Goal: Book appointment/travel/reservation

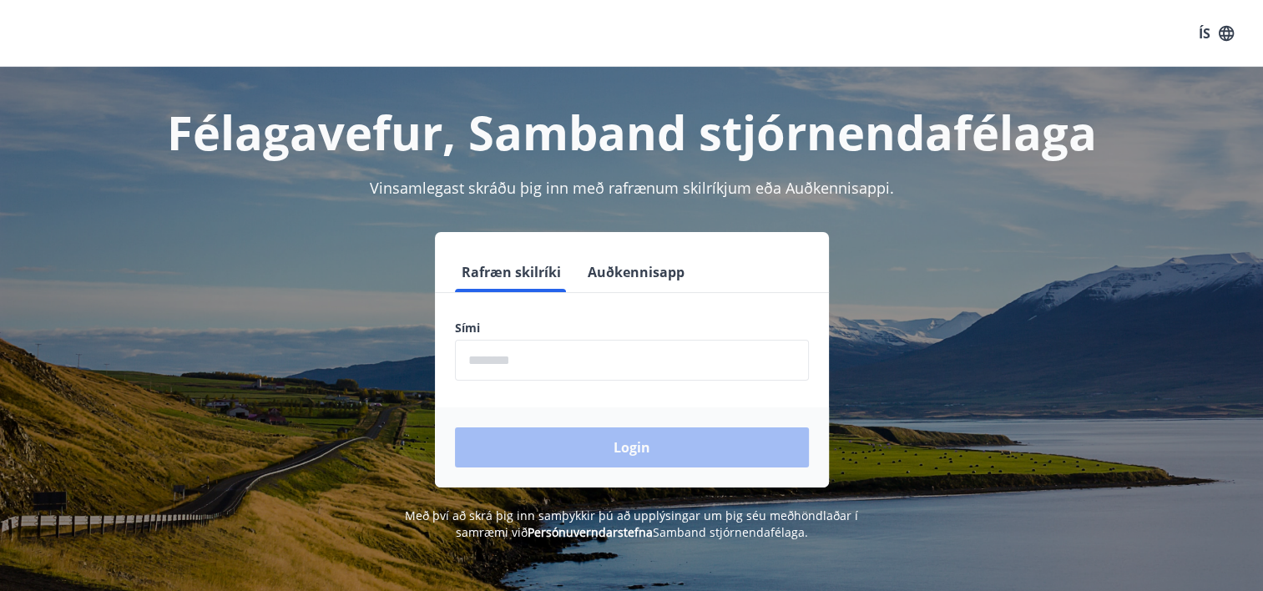
click at [566, 366] on input "phone" at bounding box center [632, 360] width 354 height 41
type input "********"
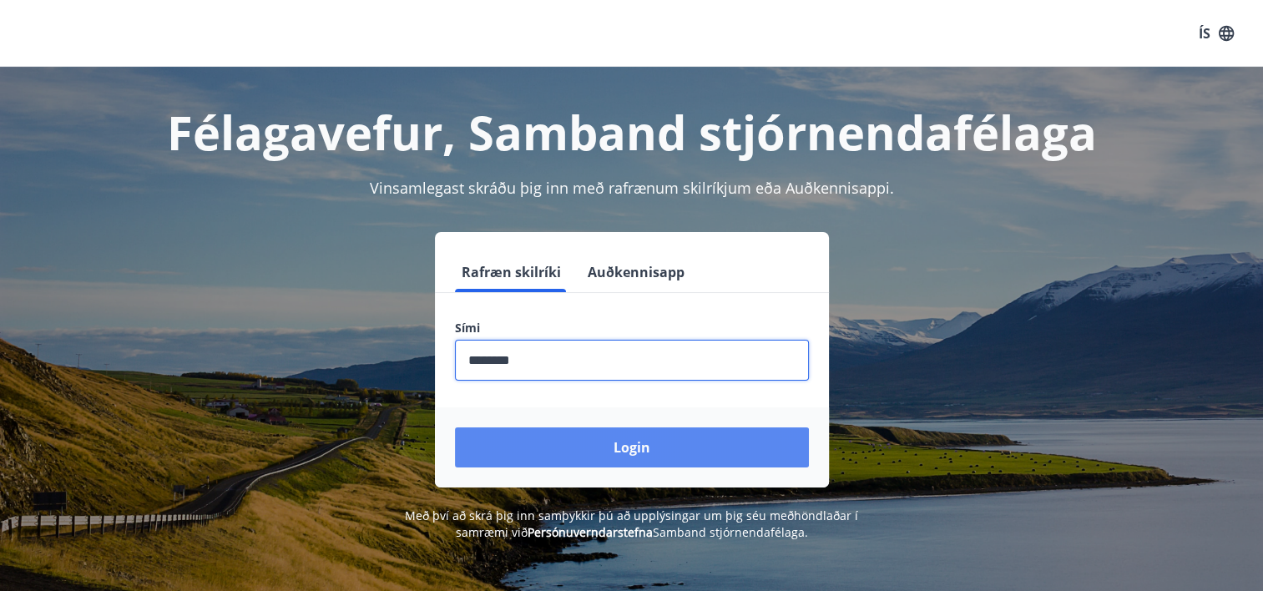
click at [614, 451] on button "Login" at bounding box center [632, 447] width 354 height 40
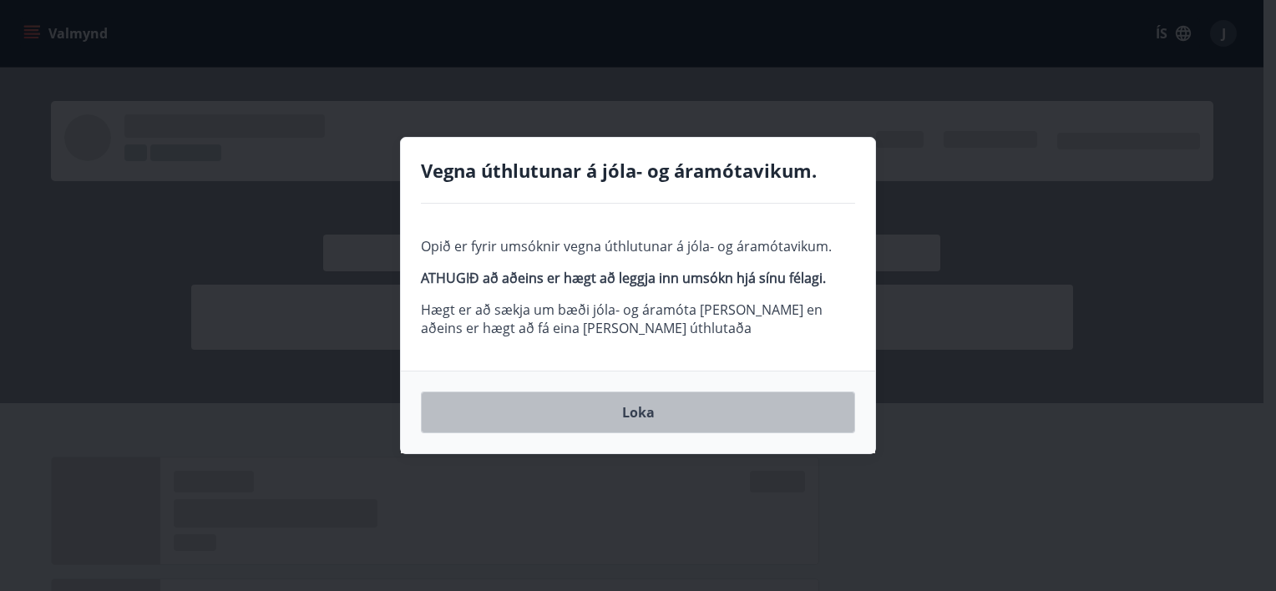
click at [647, 410] on button "Loka" at bounding box center [638, 413] width 434 height 42
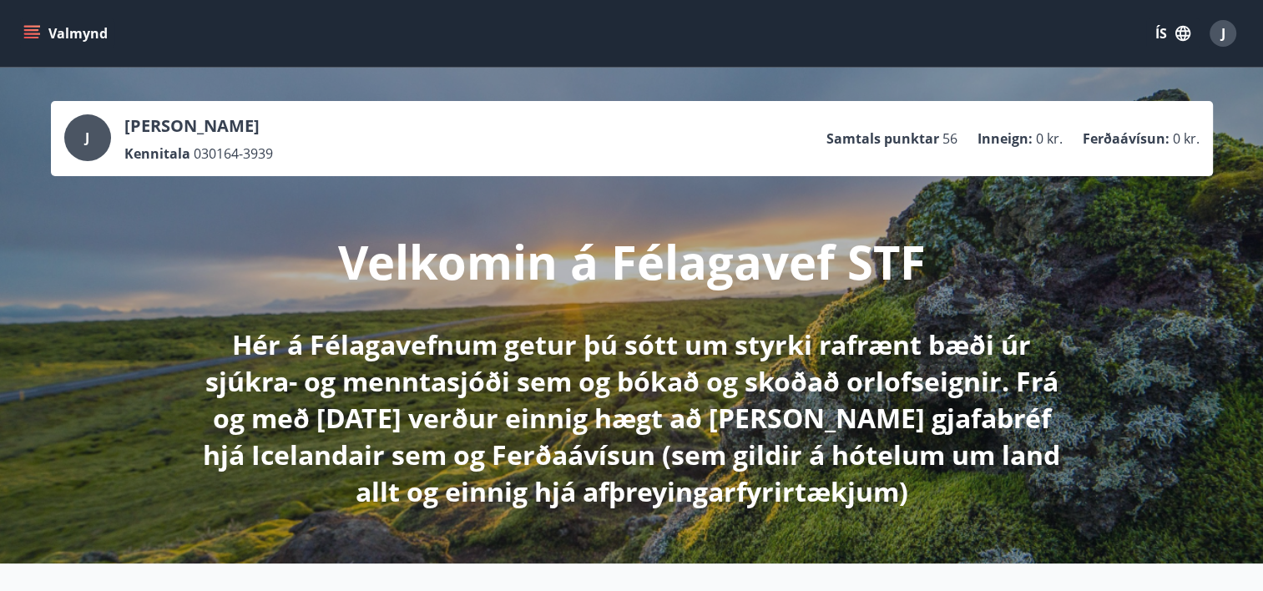
click at [64, 36] on button "Valmynd" at bounding box center [67, 33] width 94 height 30
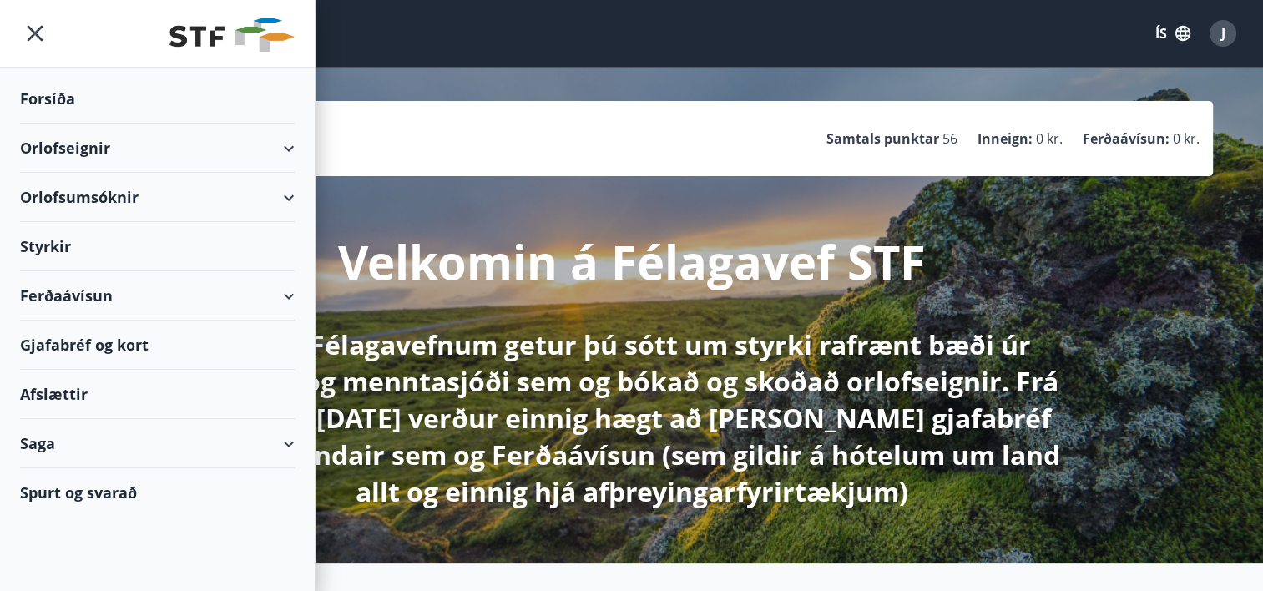
click at [285, 146] on div "Orlofseignir" at bounding box center [157, 148] width 275 height 49
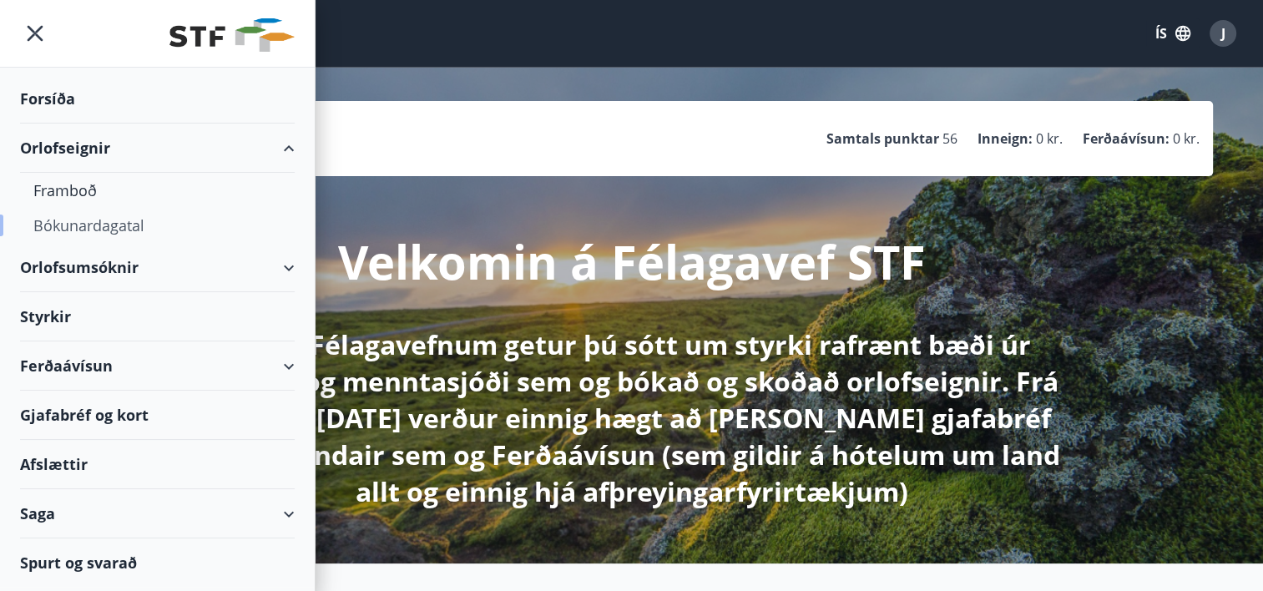
click at [91, 230] on div "Bókunardagatal" at bounding box center [157, 225] width 248 height 35
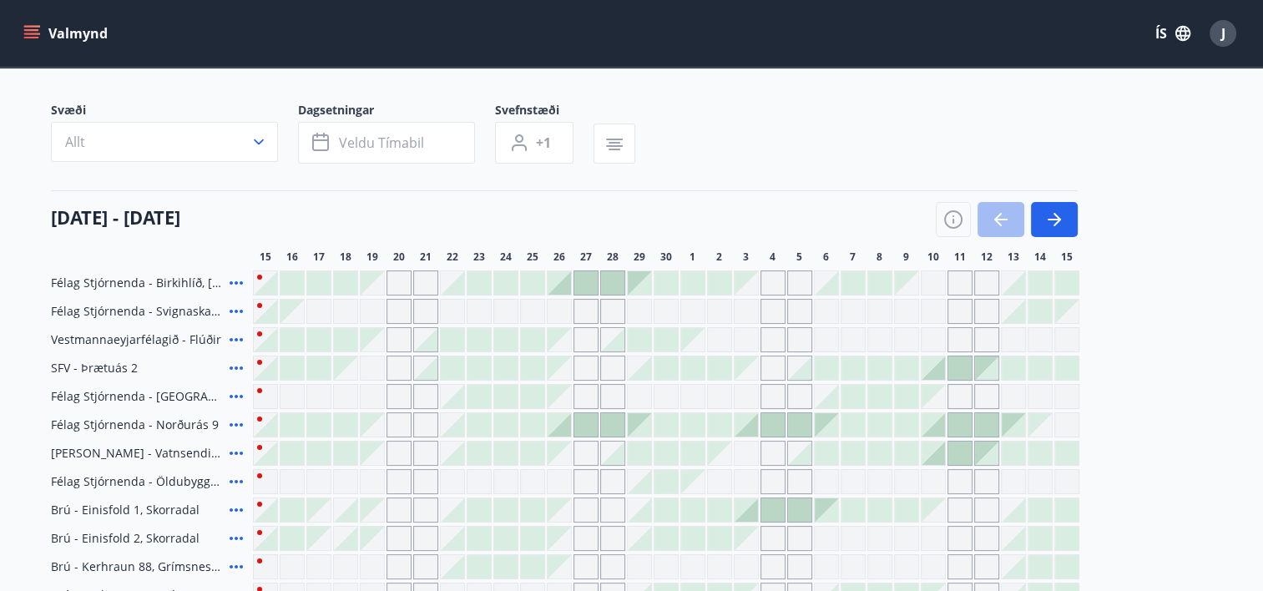
scroll to position [83, 0]
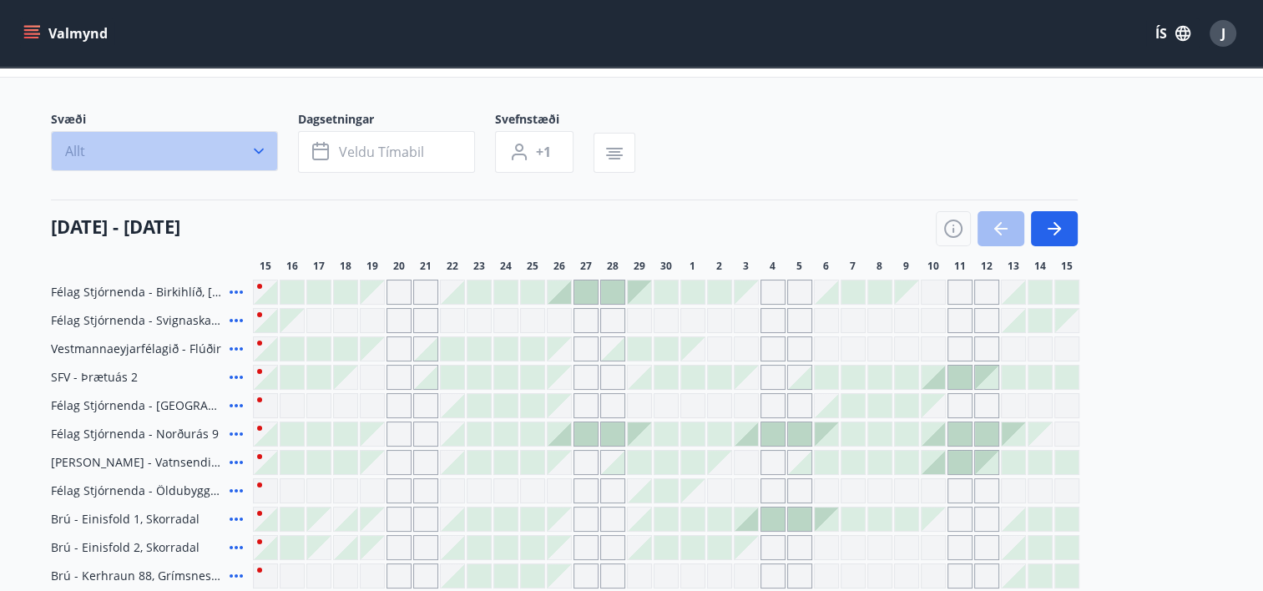
click at [233, 147] on button "Allt" at bounding box center [164, 151] width 227 height 40
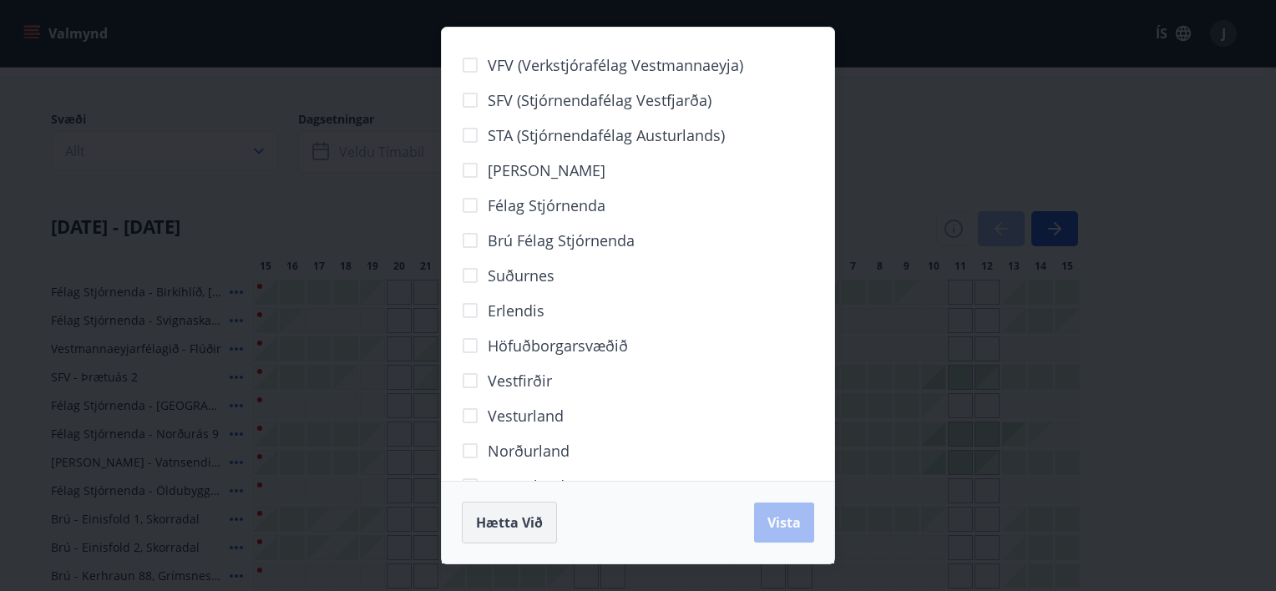
click at [509, 519] on span "Hætta við" at bounding box center [509, 522] width 67 height 18
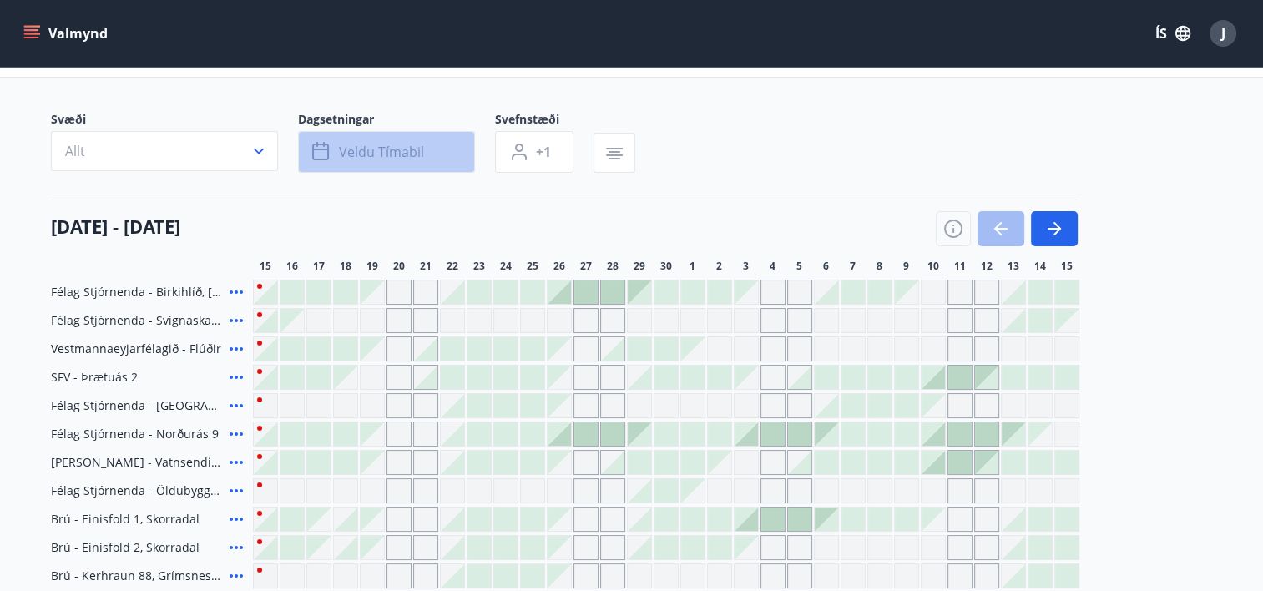
click at [381, 156] on span "Veldu tímabil" at bounding box center [381, 152] width 85 height 18
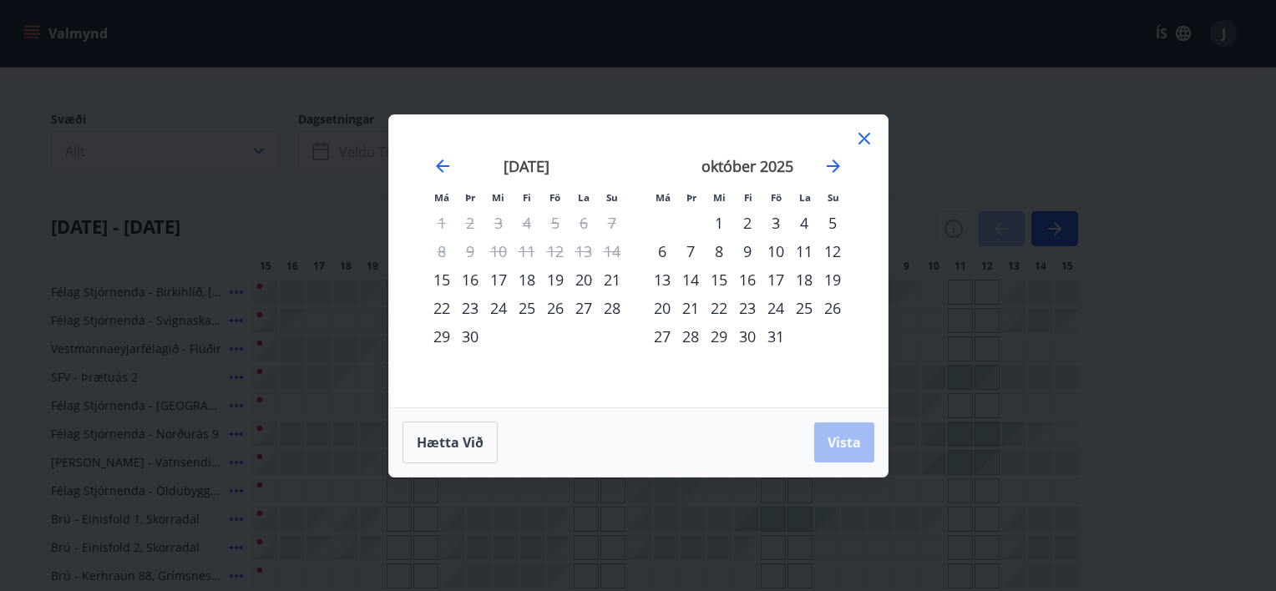
drag, startPoint x: 865, startPoint y: 134, endPoint x: 866, endPoint y: 148, distance: 14.2
click at [865, 134] on icon at bounding box center [864, 139] width 20 height 20
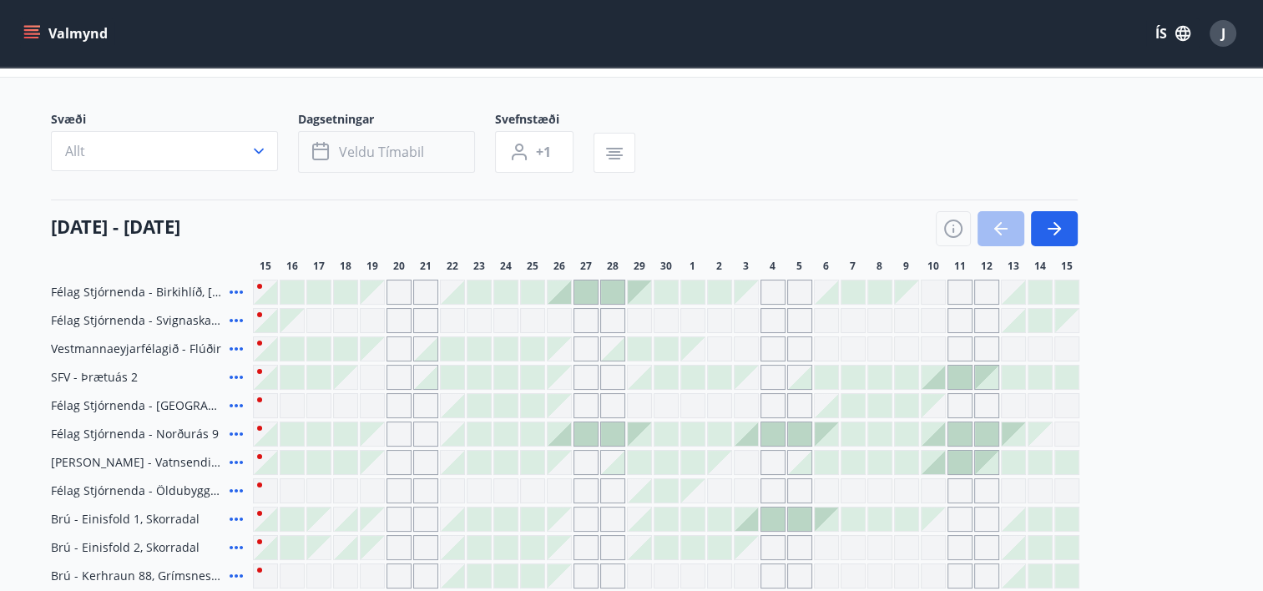
click at [389, 140] on button "Veldu tímabil" at bounding box center [386, 152] width 177 height 42
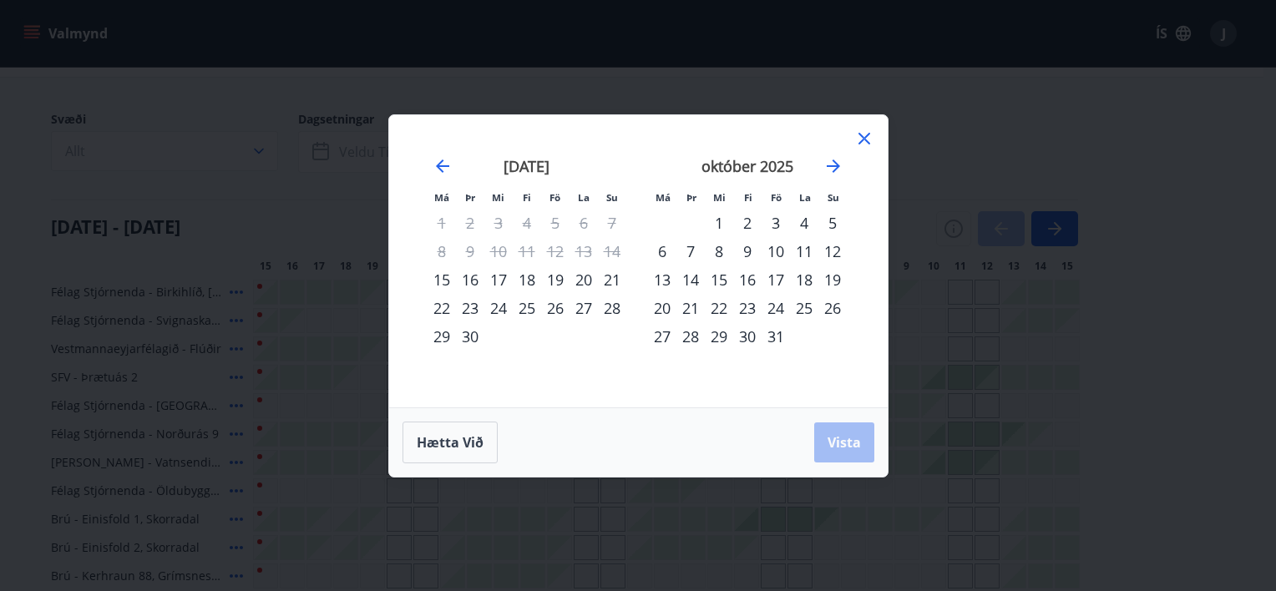
click at [731, 165] on strong "október 2025" at bounding box center [747, 166] width 92 height 20
click at [828, 162] on icon "Move forward to switch to the next month." at bounding box center [833, 166] width 20 height 20
click at [835, 442] on div "Hætta við Vista" at bounding box center [638, 443] width 472 height 42
drag, startPoint x: 861, startPoint y: 129, endPoint x: 847, endPoint y: 140, distance: 18.4
click at [861, 129] on icon at bounding box center [864, 139] width 20 height 20
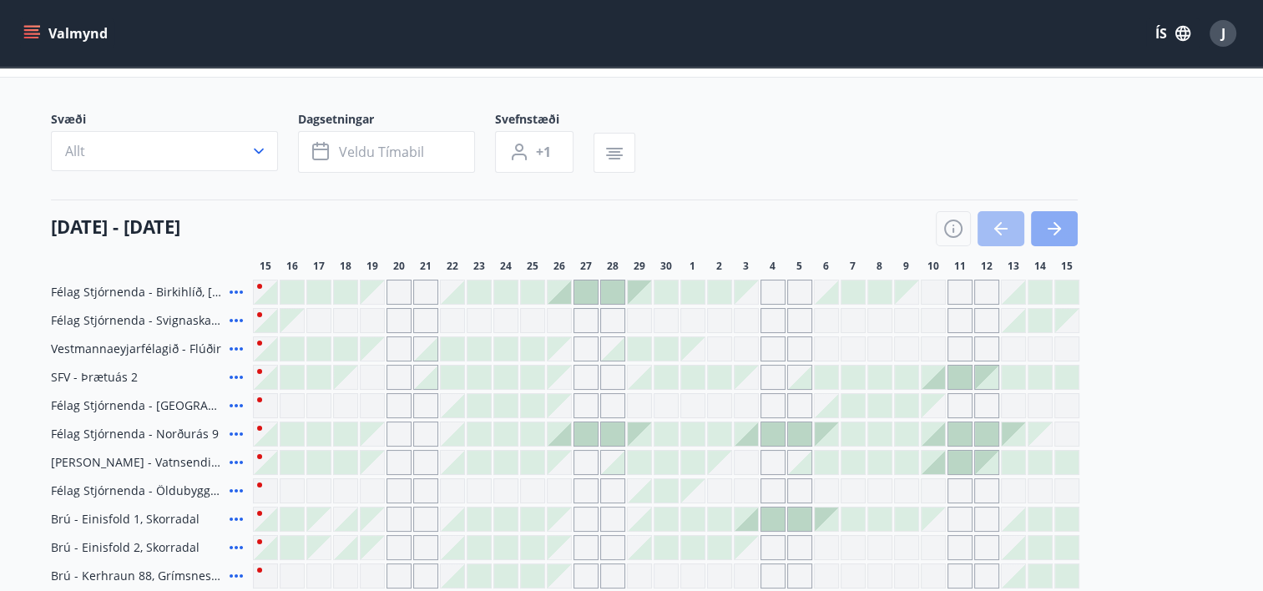
click at [1069, 233] on button "button" at bounding box center [1054, 228] width 47 height 35
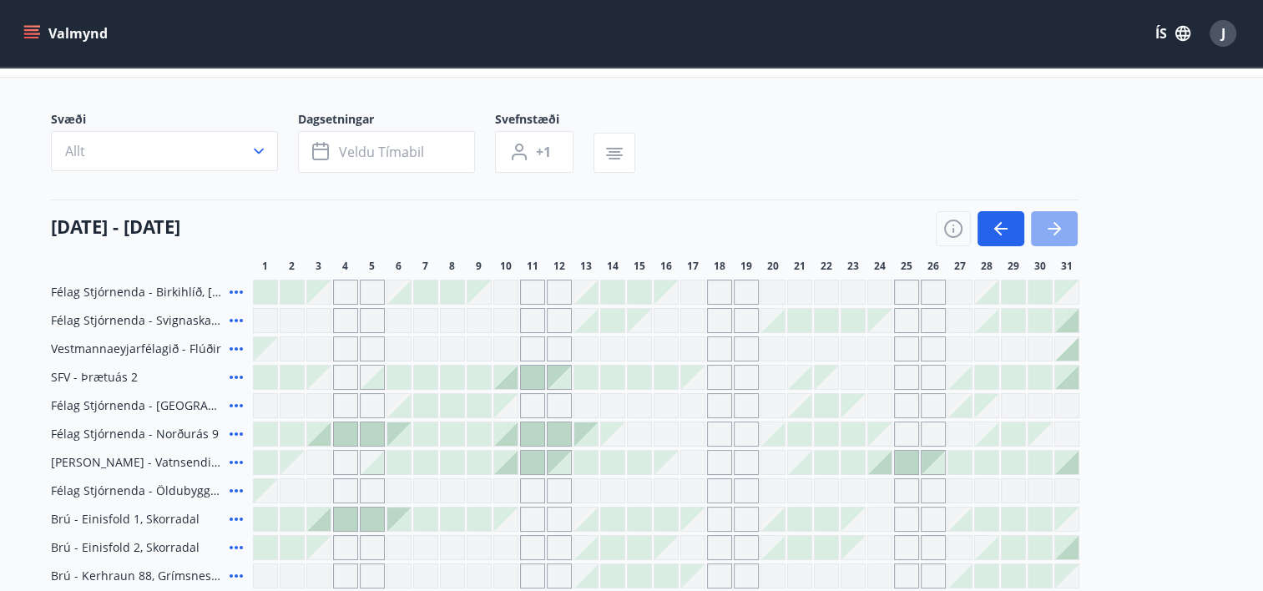
click at [1065, 230] on button "button" at bounding box center [1054, 228] width 47 height 35
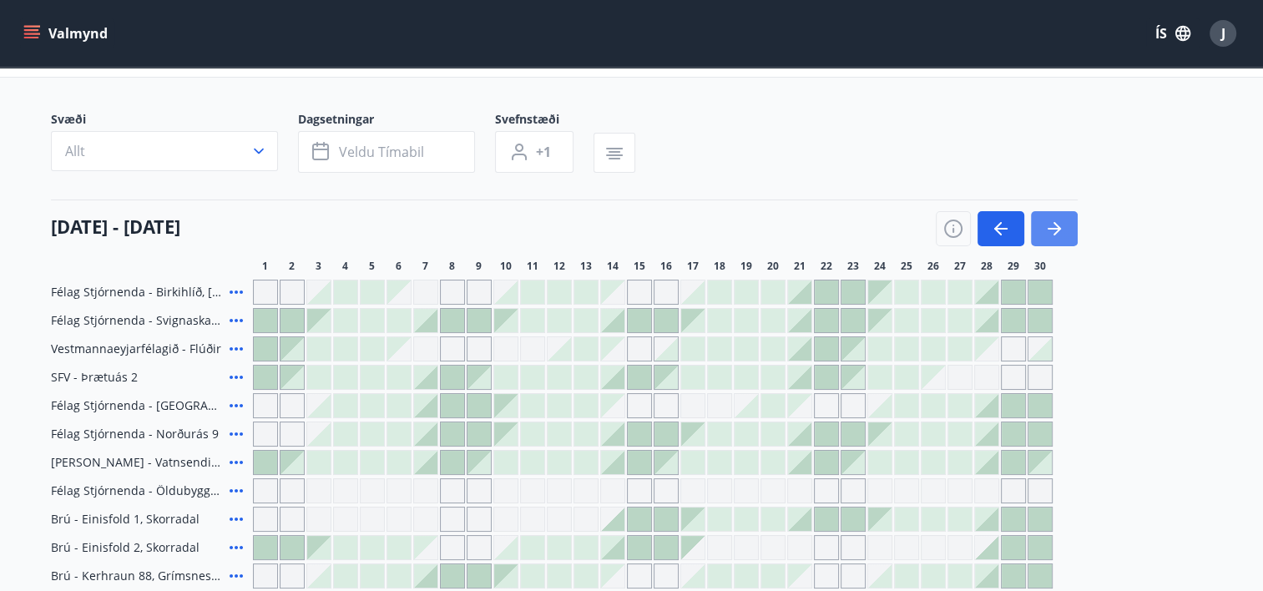
click at [1055, 224] on icon "button" at bounding box center [1058, 228] width 8 height 13
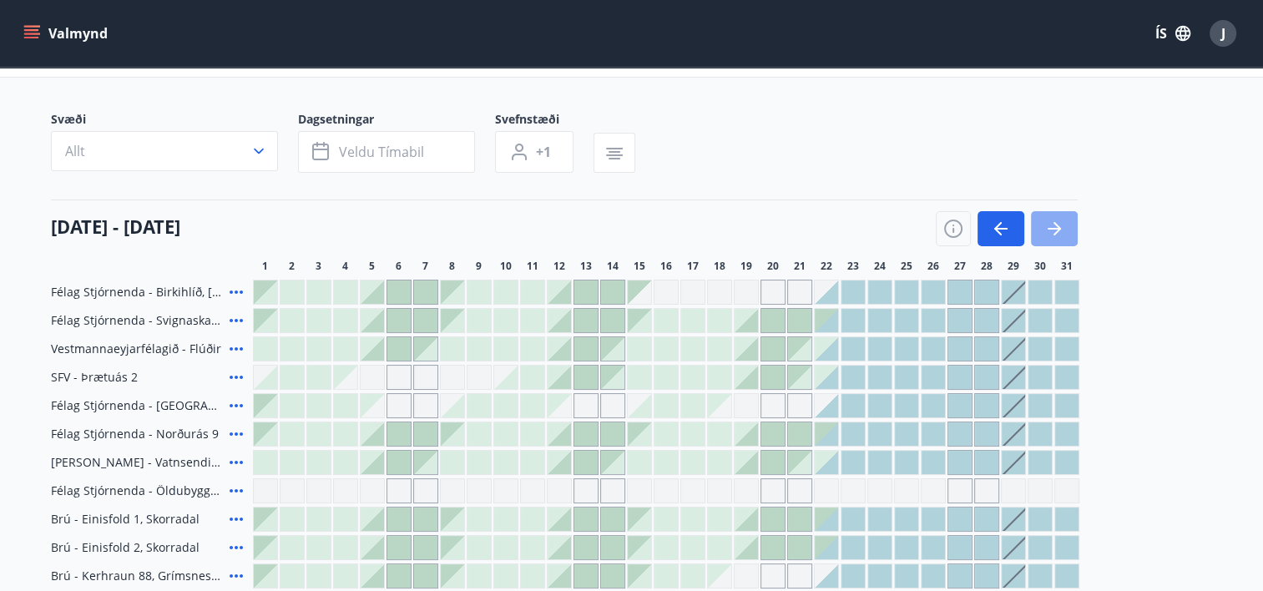
click at [1042, 225] on button "button" at bounding box center [1054, 228] width 47 height 35
click at [999, 227] on icon "button" at bounding box center [1001, 229] width 20 height 20
click at [986, 224] on button "button" at bounding box center [1001, 228] width 47 height 35
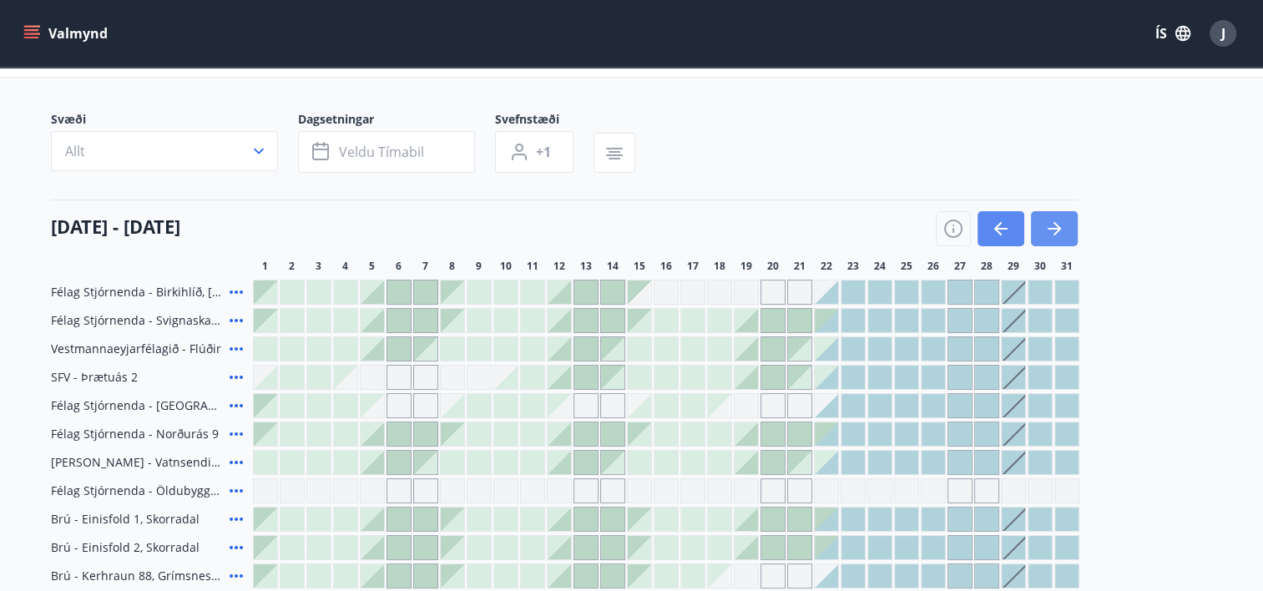
click at [986, 224] on button "button" at bounding box center [1001, 228] width 47 height 35
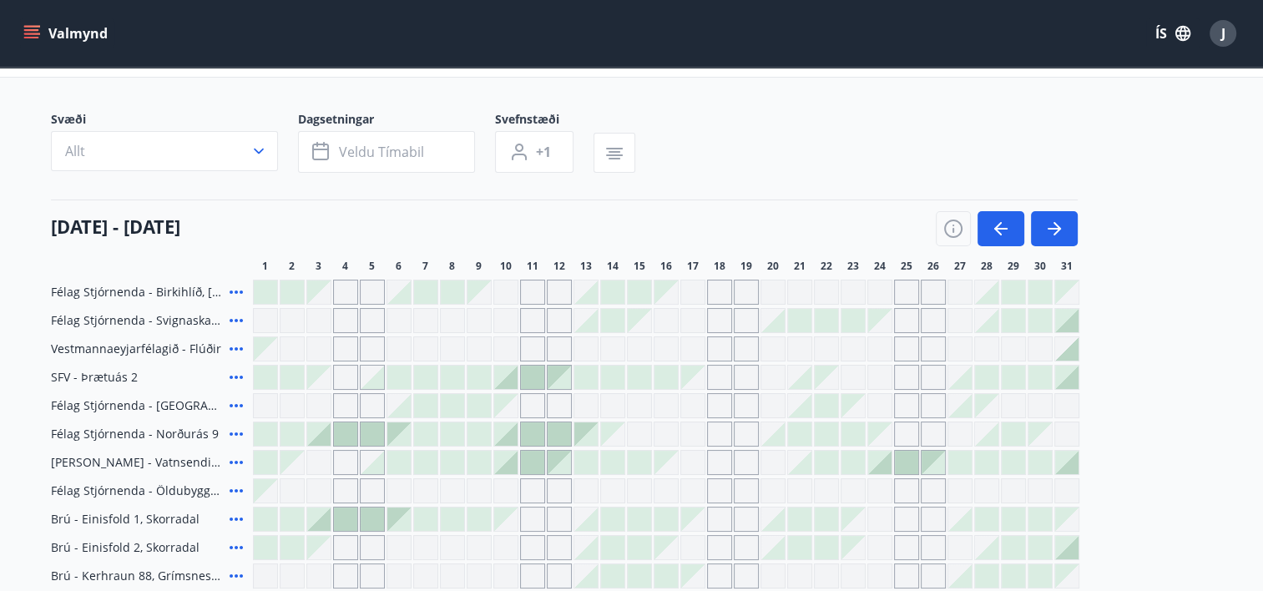
click at [43, 20] on button "Valmynd" at bounding box center [67, 33] width 94 height 30
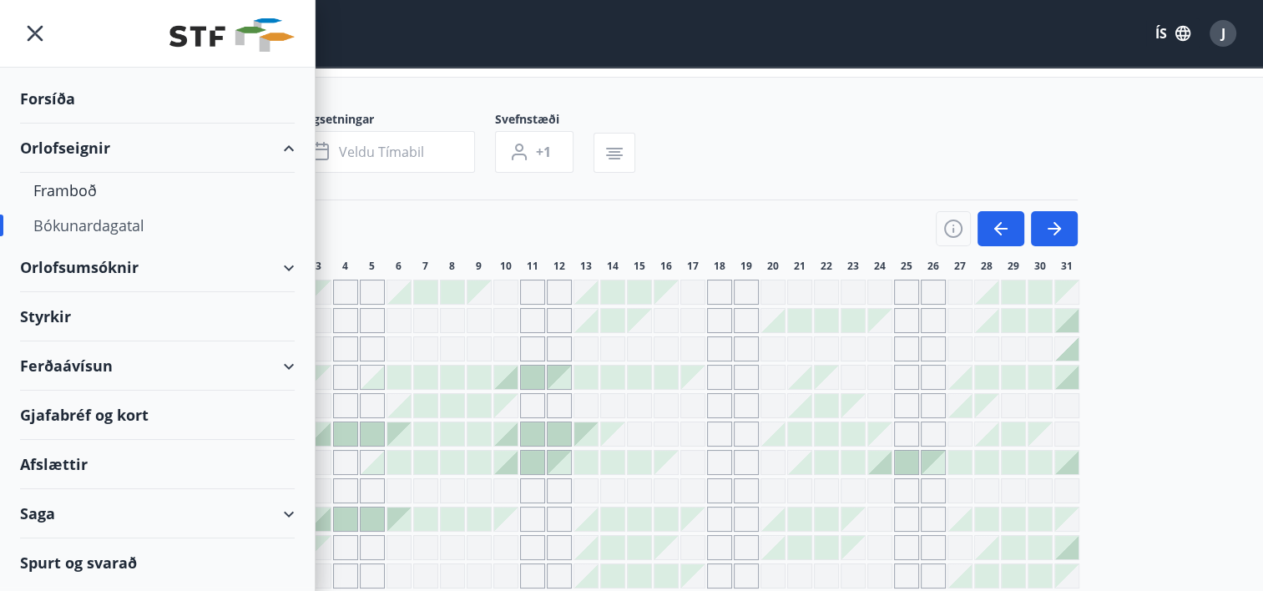
click at [85, 224] on div "Bókunardagatal" at bounding box center [157, 225] width 248 height 35
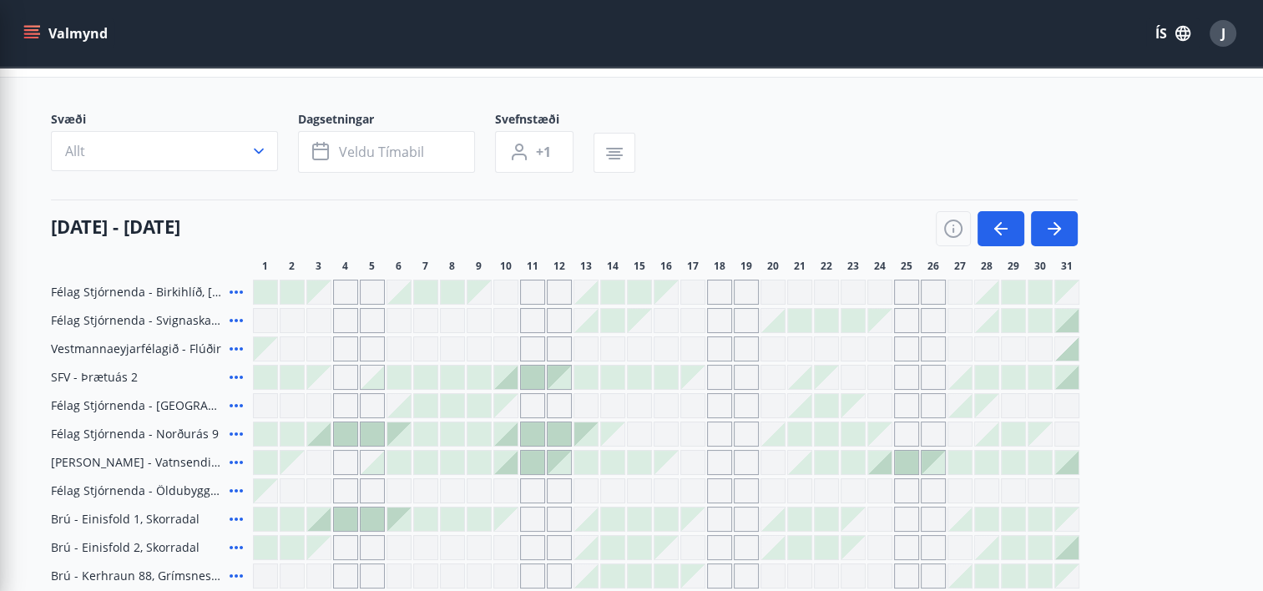
click at [417, 51] on div "Valmynd ÍS J" at bounding box center [631, 33] width 1263 height 67
click at [48, 37] on button "Valmynd" at bounding box center [67, 33] width 94 height 30
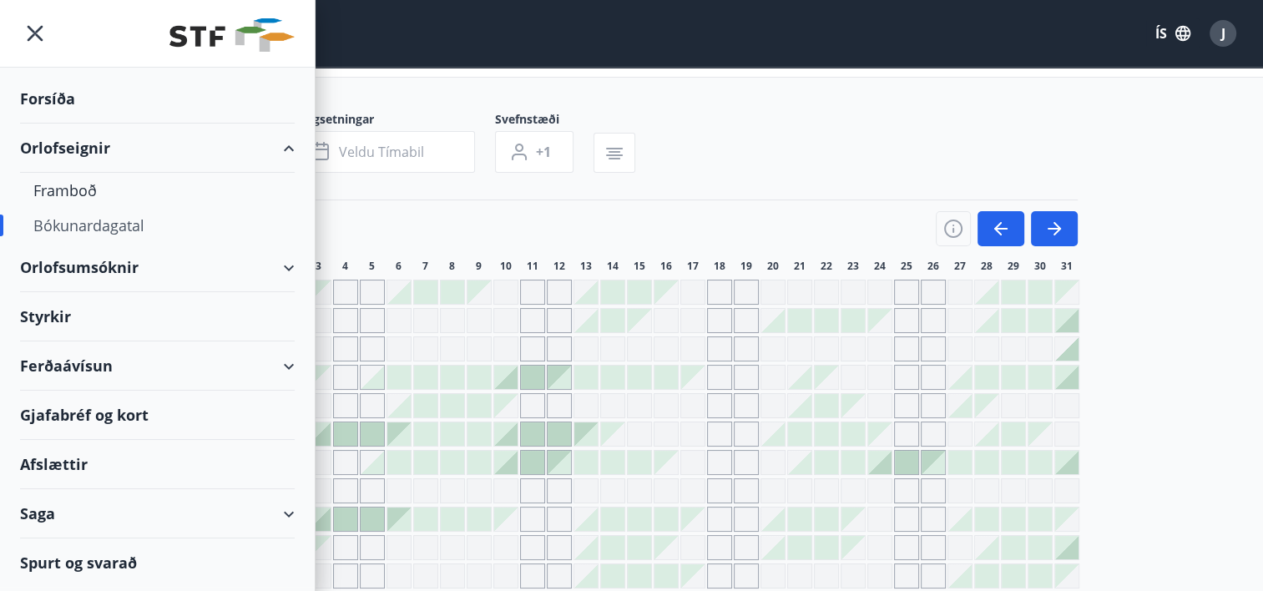
click at [31, 29] on icon "menu" at bounding box center [36, 34] width 16 height 16
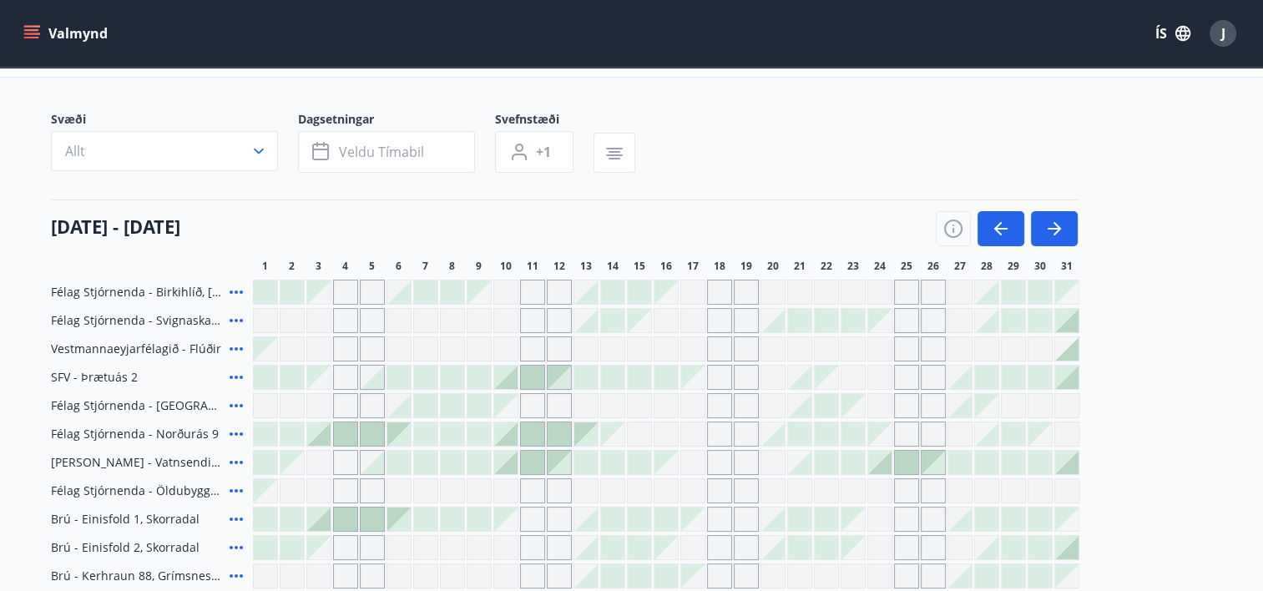
click at [94, 40] on button "Valmynd" at bounding box center [67, 33] width 94 height 30
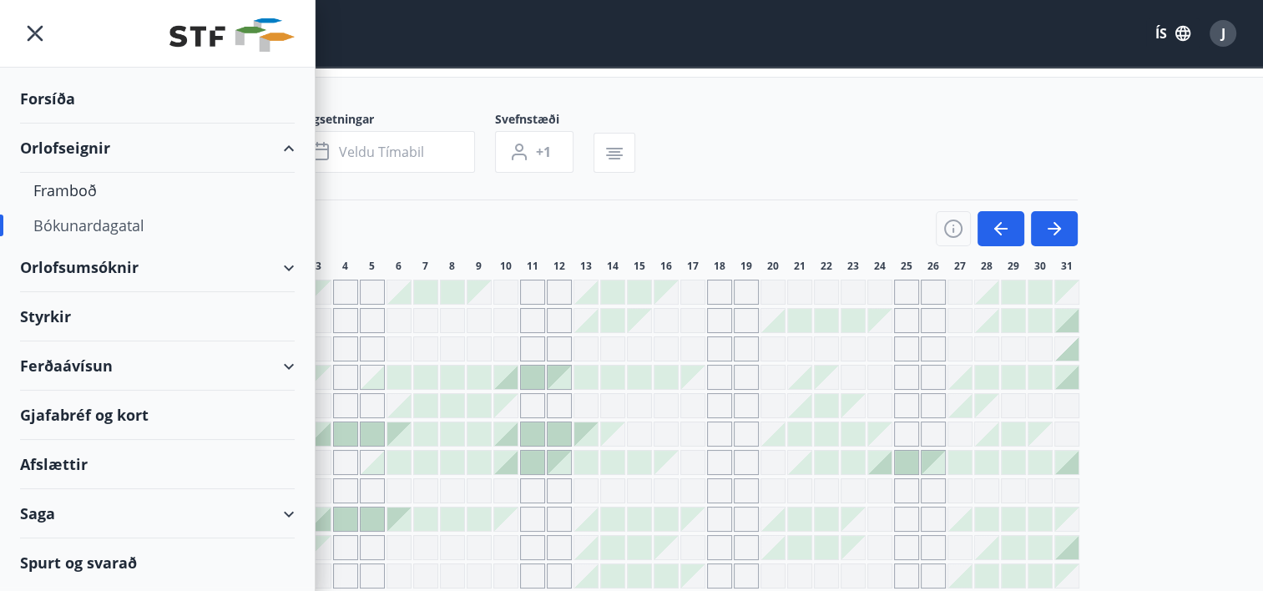
click at [77, 226] on div "Bókunardagatal" at bounding box center [157, 225] width 248 height 35
click at [76, 188] on div "Framboð" at bounding box center [157, 190] width 248 height 35
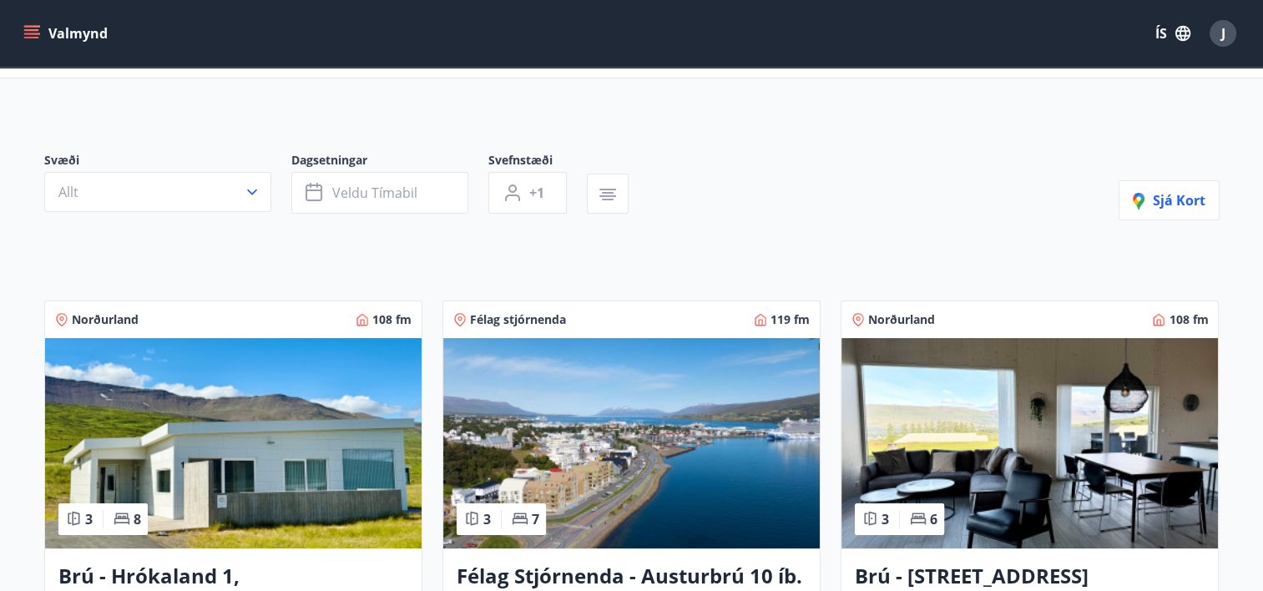
scroll to position [83, 0]
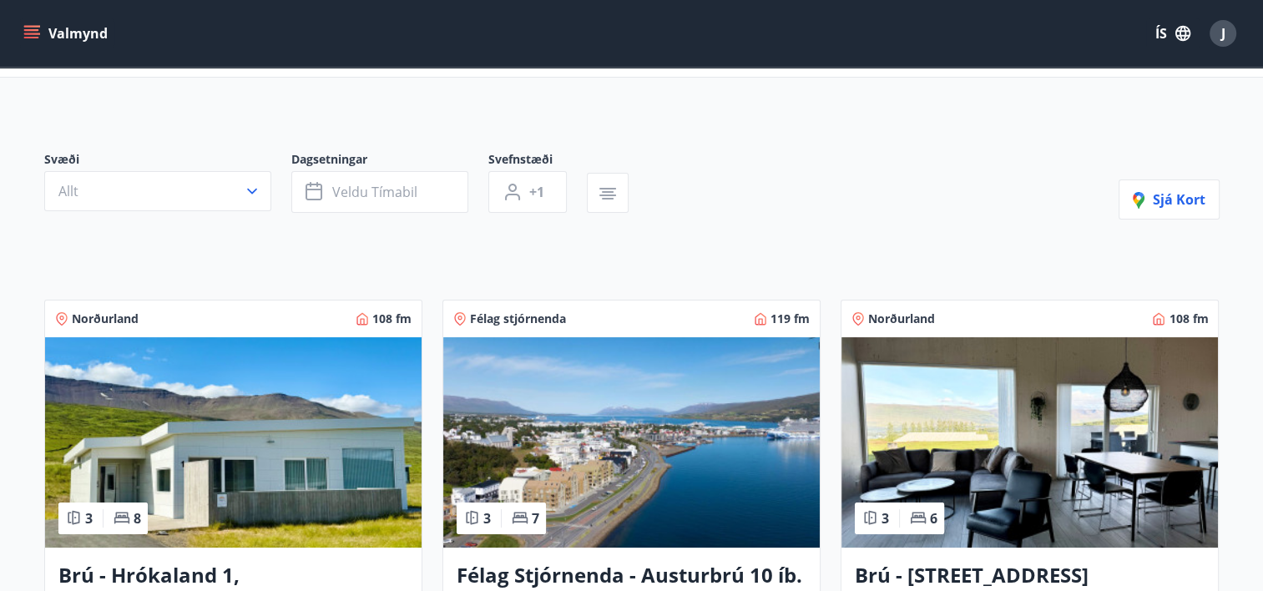
click at [35, 33] on icon "menu" at bounding box center [33, 34] width 18 height 2
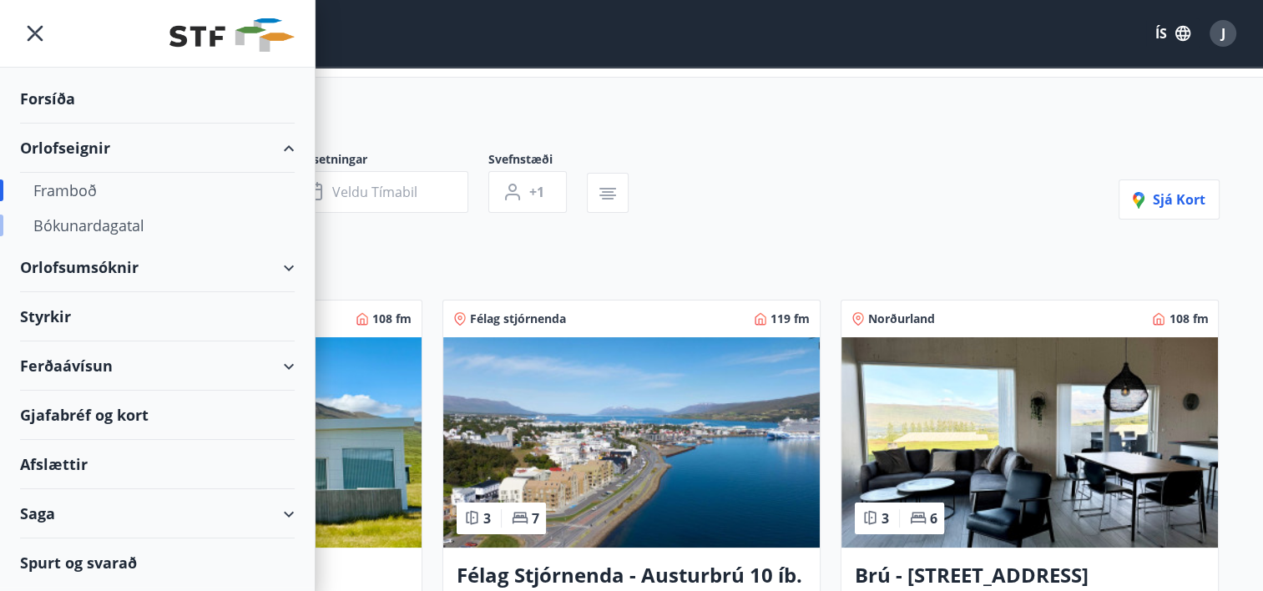
click at [67, 220] on div "Bókunardagatal" at bounding box center [157, 225] width 248 height 35
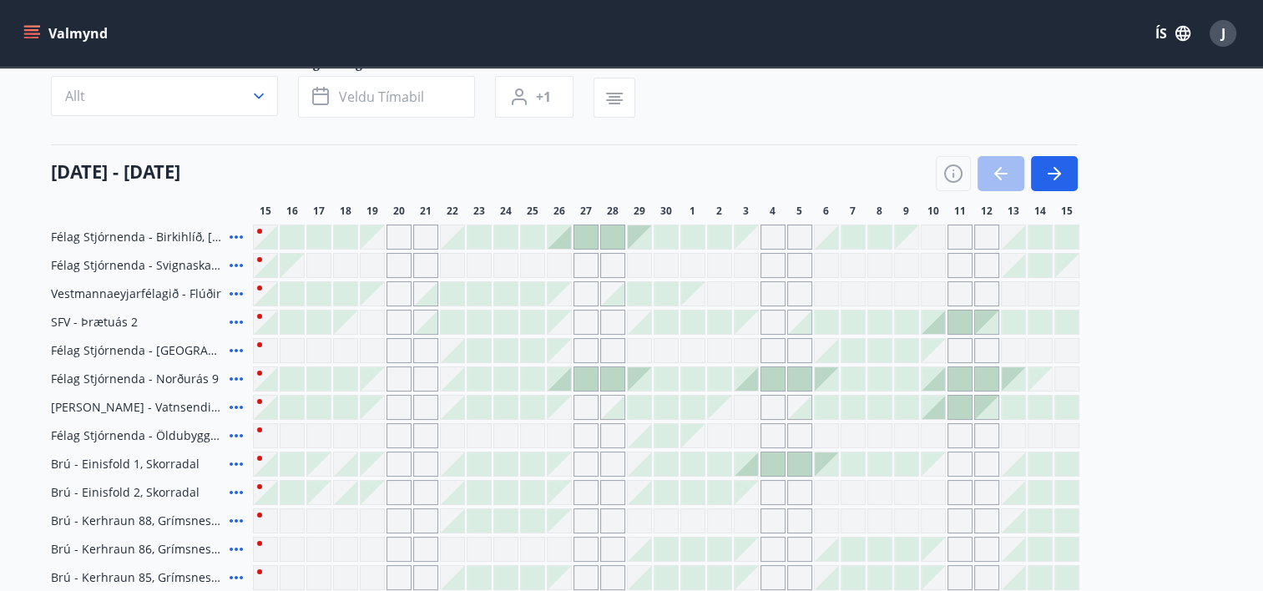
scroll to position [167, 0]
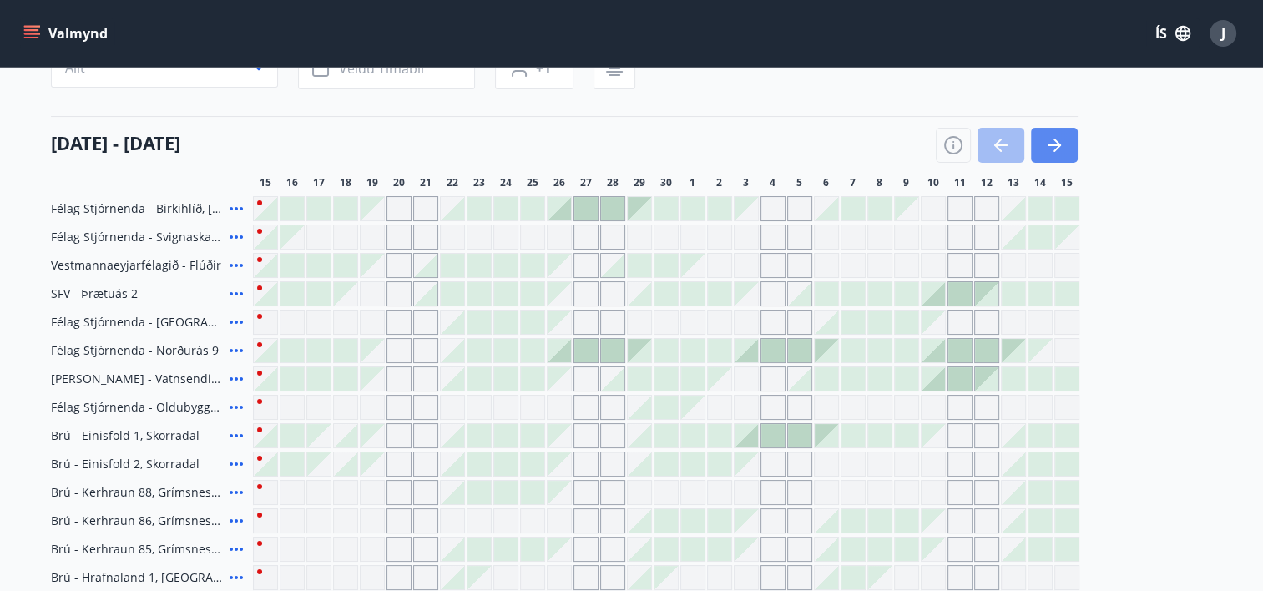
click at [1055, 146] on icon "button" at bounding box center [1054, 145] width 20 height 20
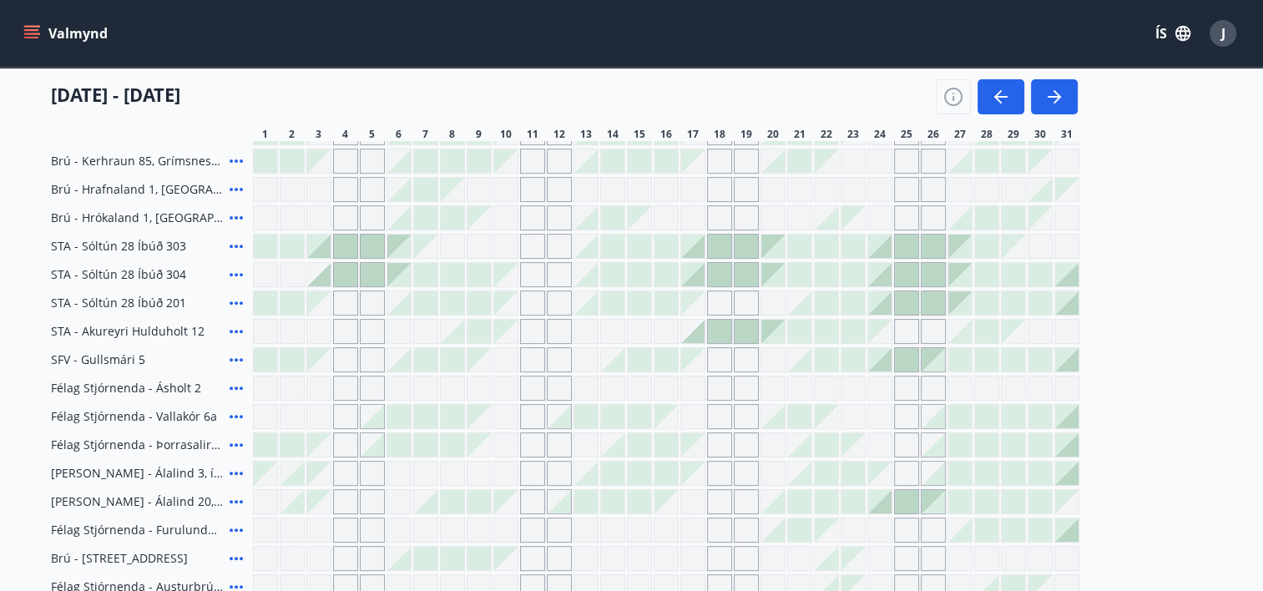
scroll to position [584, 0]
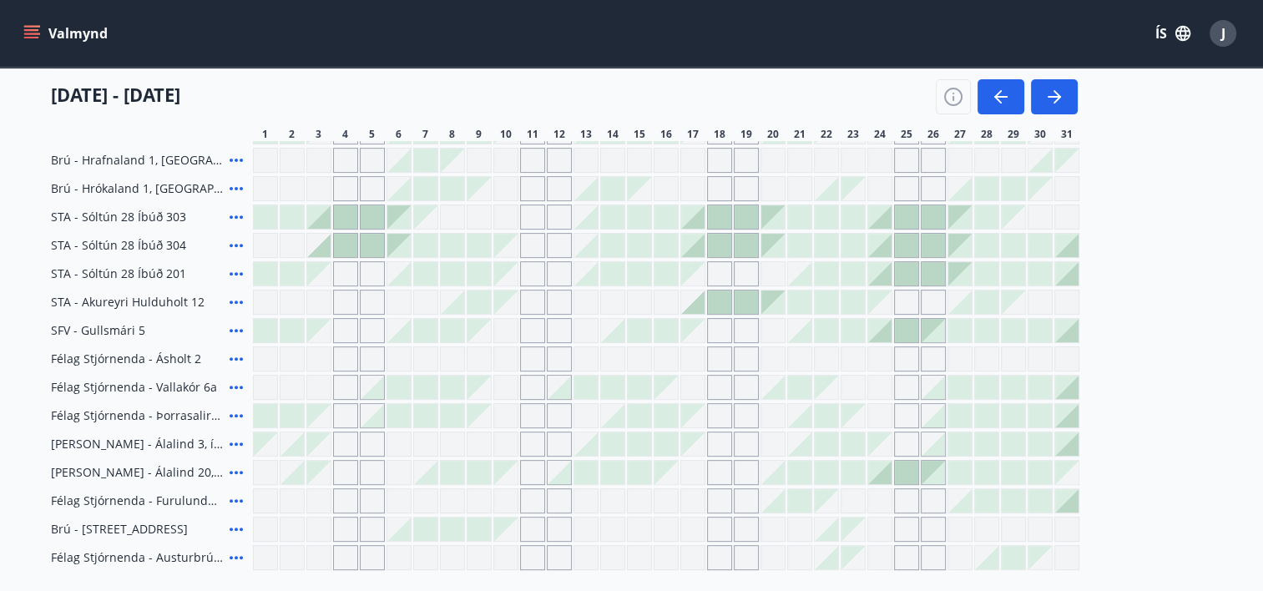
click at [137, 360] on span "Félag Stjórnenda - Ásholt 2" at bounding box center [126, 359] width 150 height 17
click at [833, 354] on div "Gráir dagar eru ekki bókanlegir" at bounding box center [826, 358] width 25 height 25
click at [825, 355] on div "Gráir dagar eru ekki bókanlegir" at bounding box center [826, 358] width 25 height 25
click at [837, 394] on div "Gráir dagar eru ekki bókanlegir" at bounding box center [826, 387] width 23 height 23
click at [854, 388] on div "Gráir dagar eru ekki bókanlegir" at bounding box center [853, 387] width 25 height 25
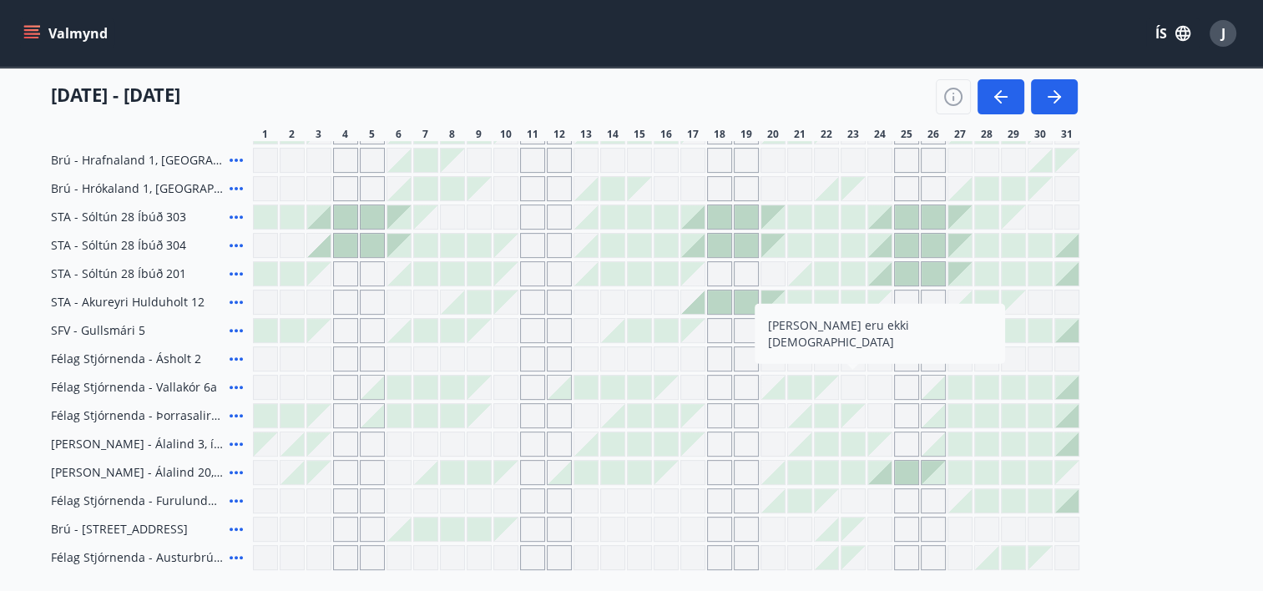
click at [804, 303] on div at bounding box center [799, 302] width 23 height 23
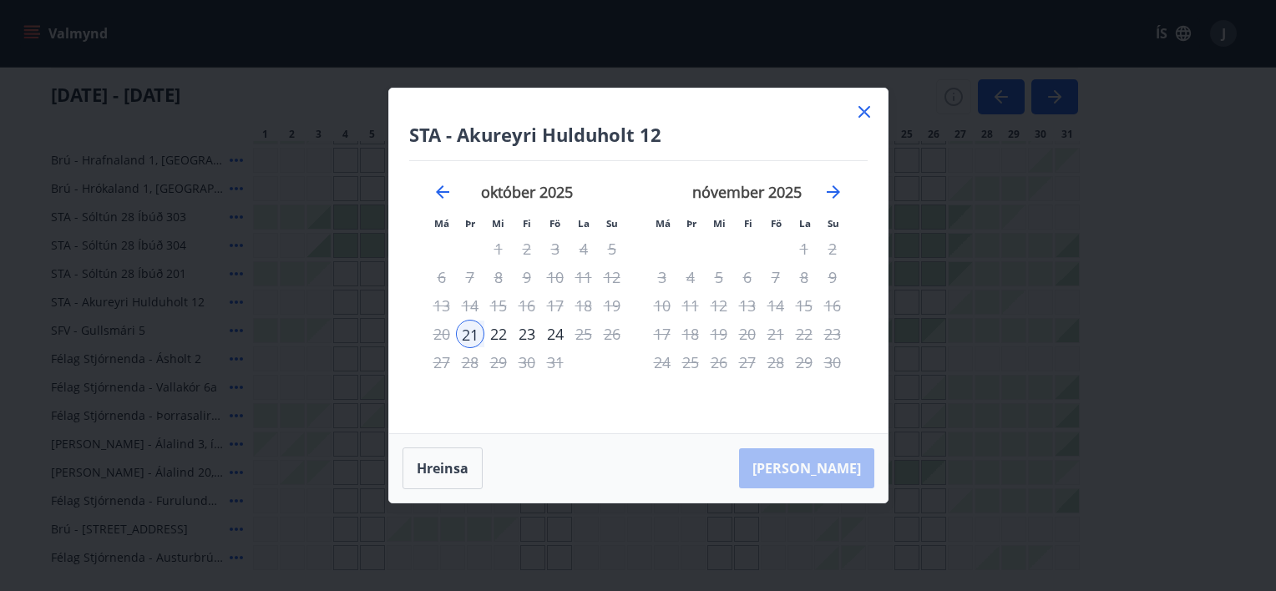
click at [864, 111] on icon at bounding box center [864, 112] width 12 height 12
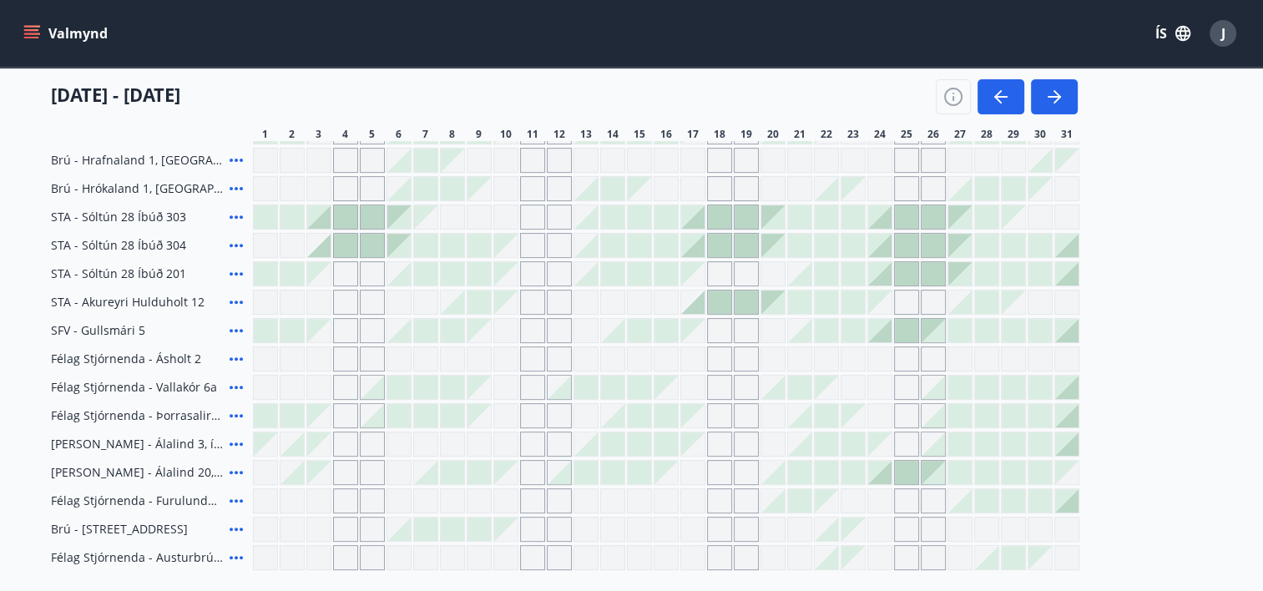
click at [883, 334] on div at bounding box center [879, 330] width 23 height 23
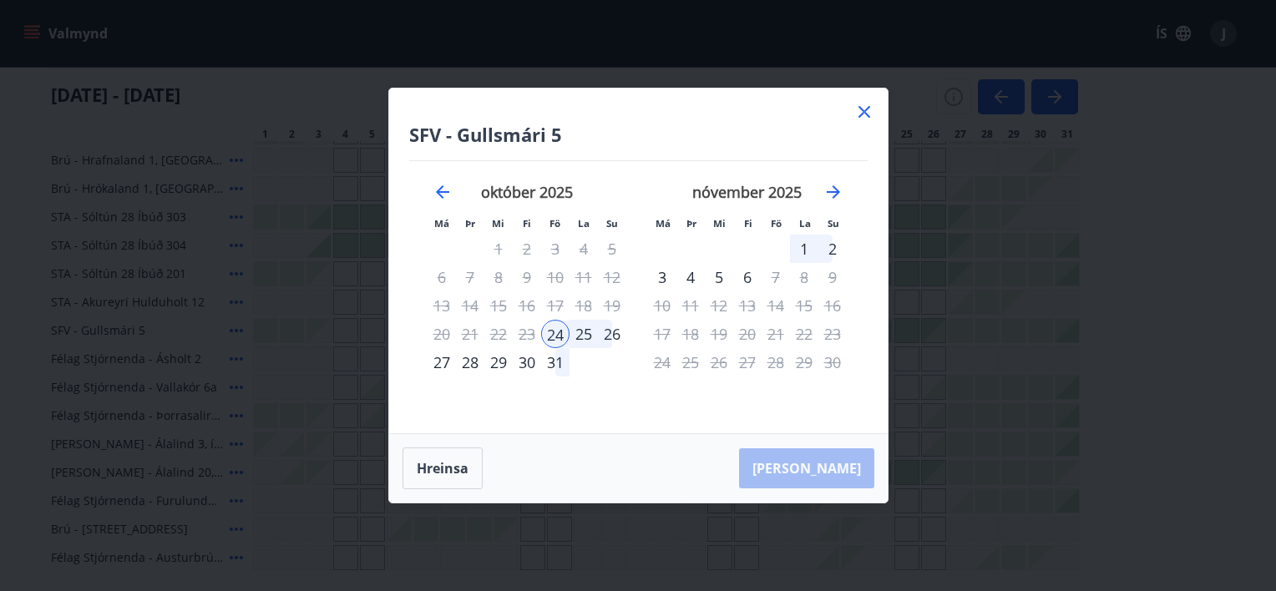
click at [865, 112] on icon at bounding box center [864, 112] width 20 height 20
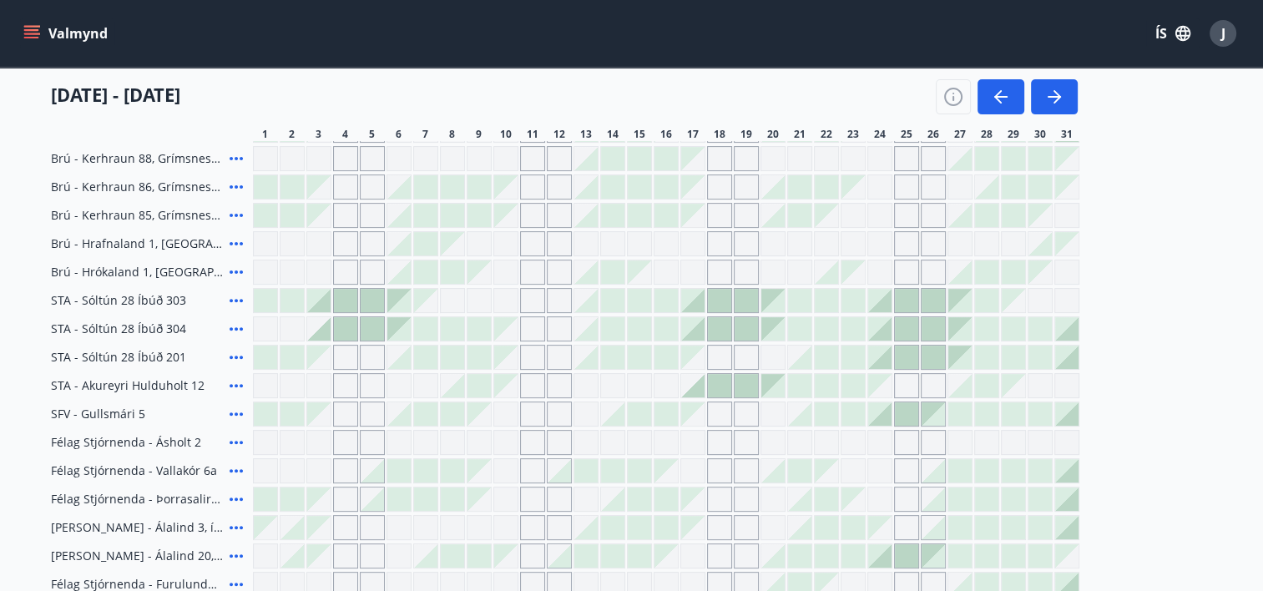
scroll to position [417, 0]
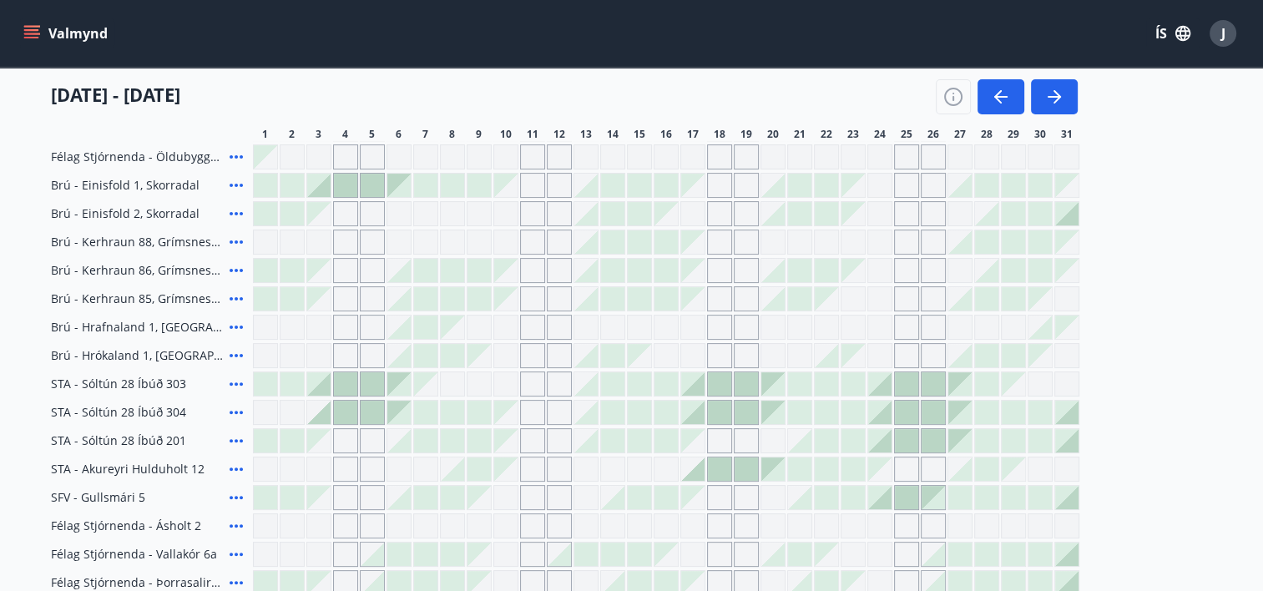
click at [828, 382] on div at bounding box center [826, 383] width 23 height 23
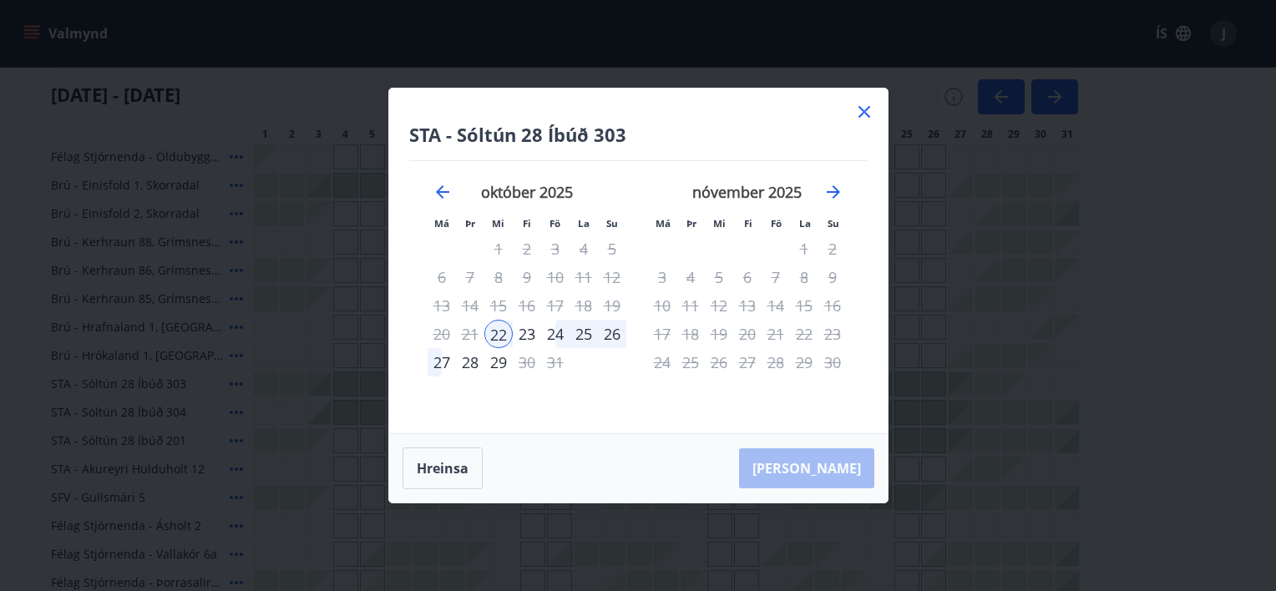
click at [557, 331] on div "24" at bounding box center [555, 334] width 28 height 28
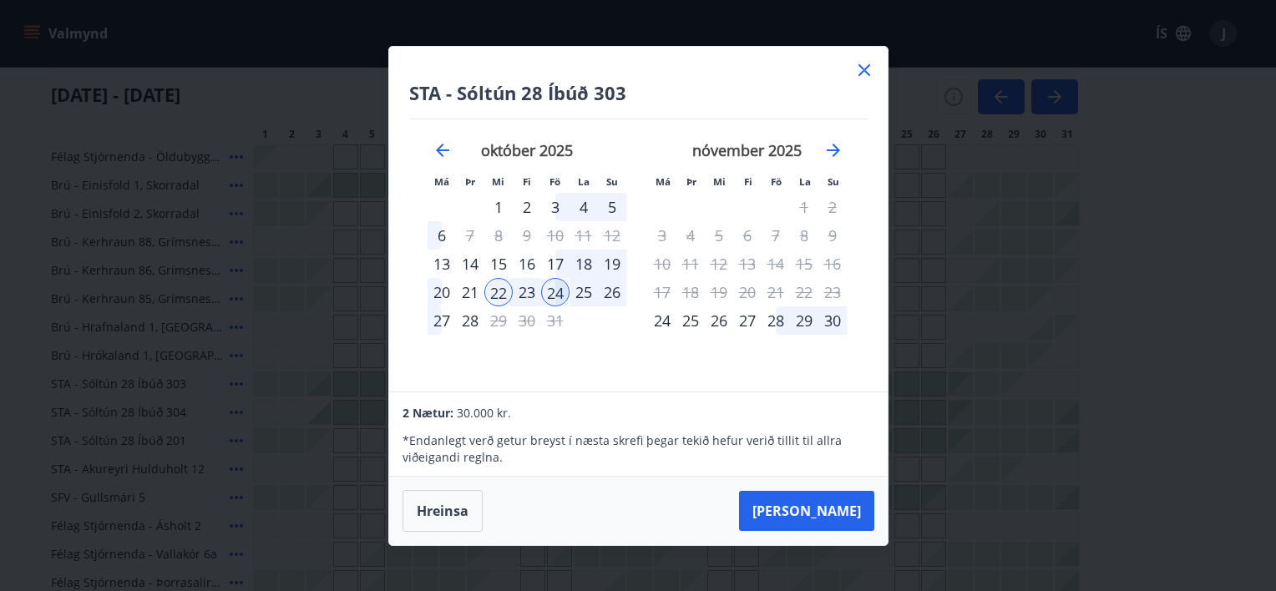
click at [580, 290] on div "25" at bounding box center [583, 292] width 28 height 28
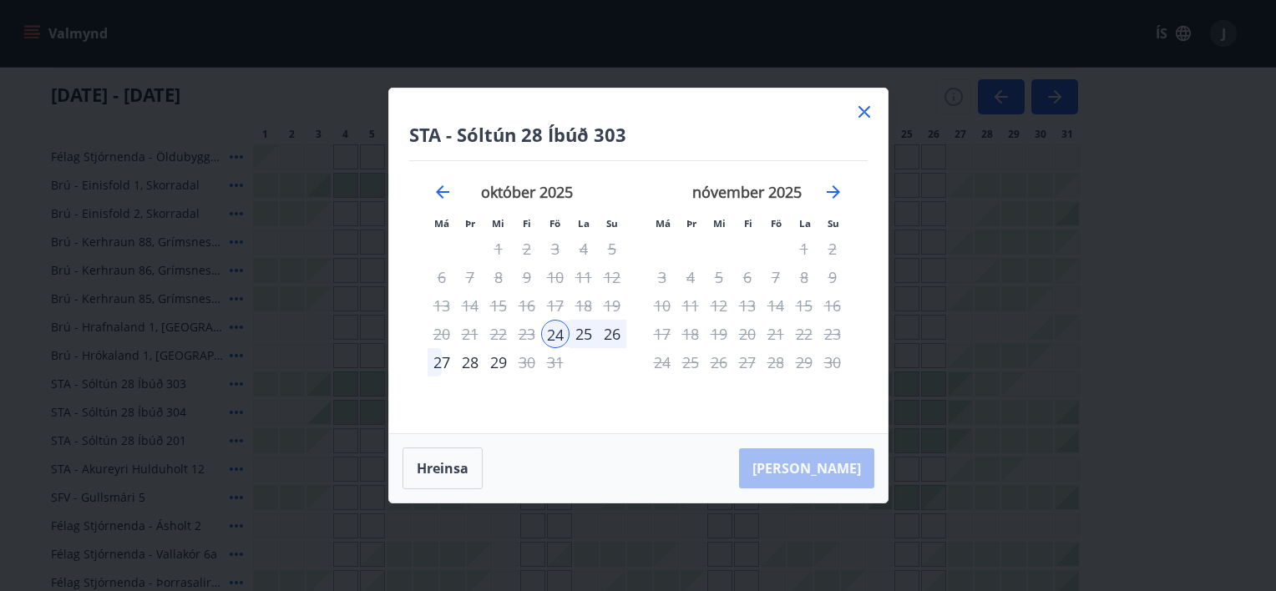
click at [867, 105] on icon at bounding box center [864, 112] width 20 height 20
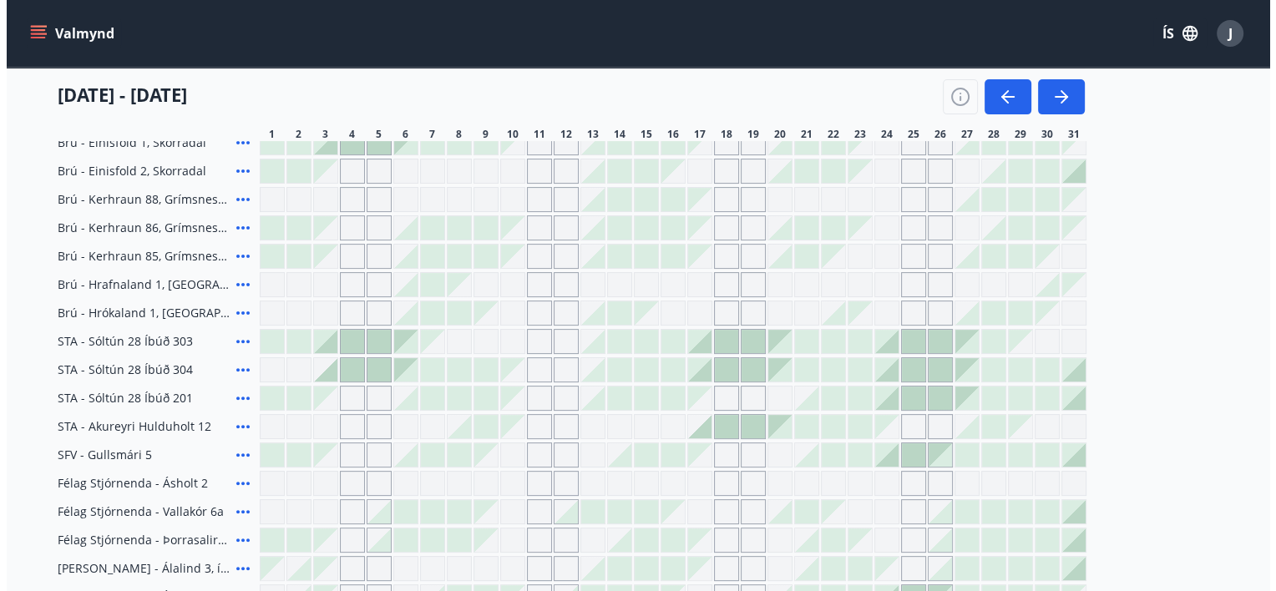
scroll to position [334, 0]
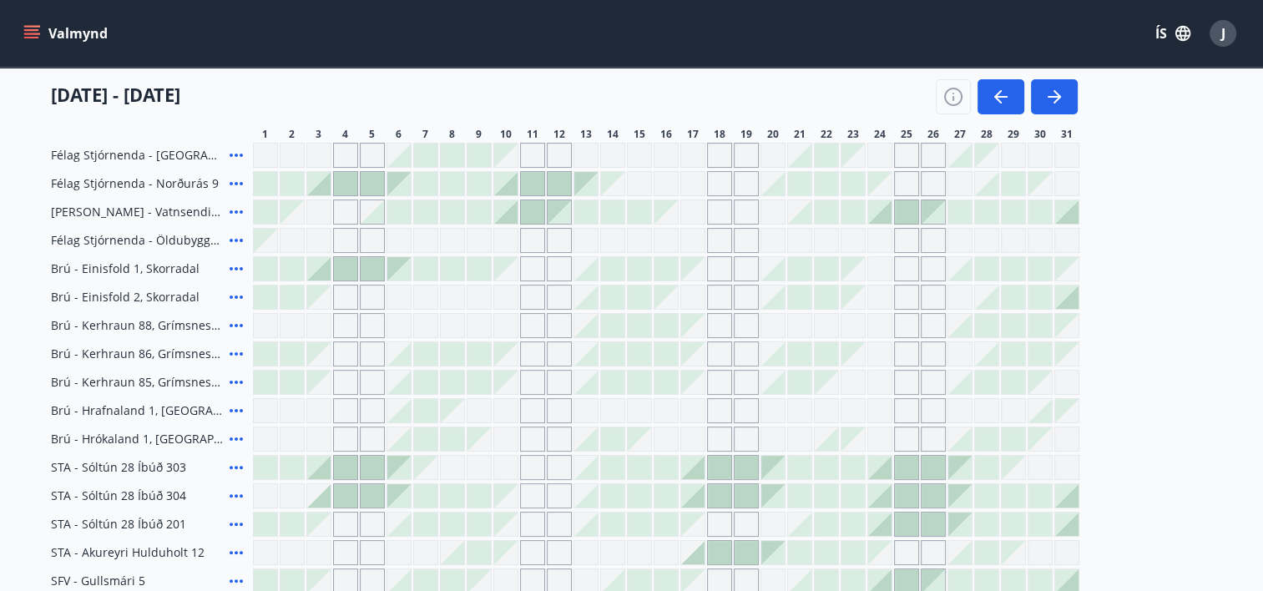
click at [1218, 28] on div "J" at bounding box center [1223, 33] width 27 height 27
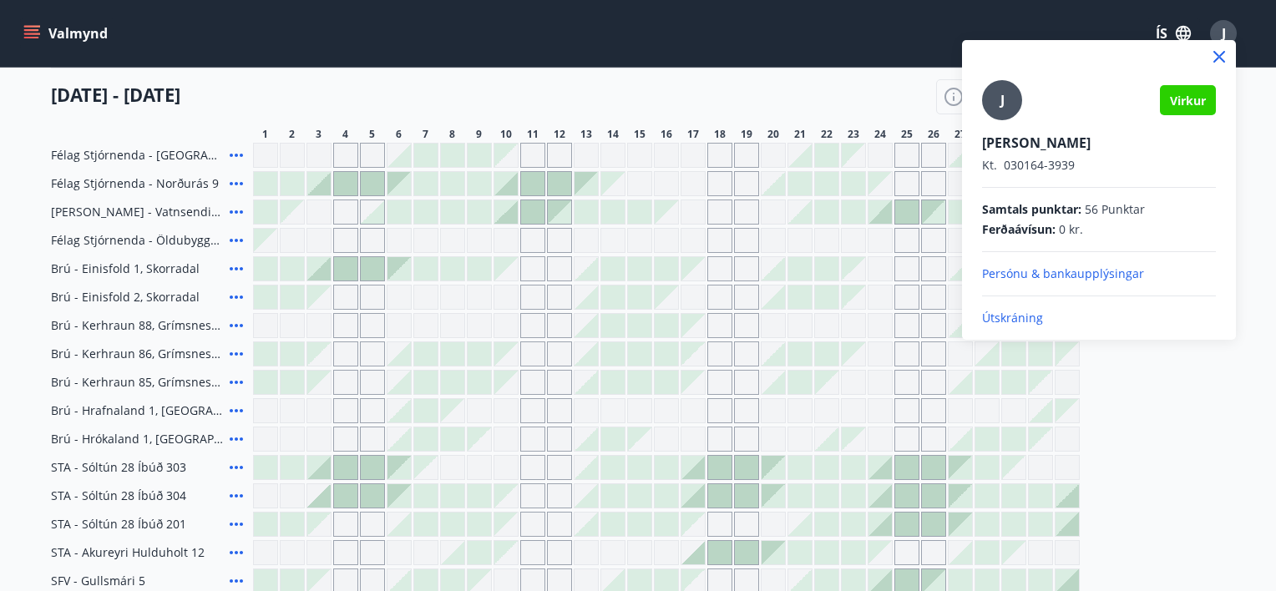
click at [995, 314] on p "Útskráning" at bounding box center [1099, 318] width 234 height 17
